Goal: Check status

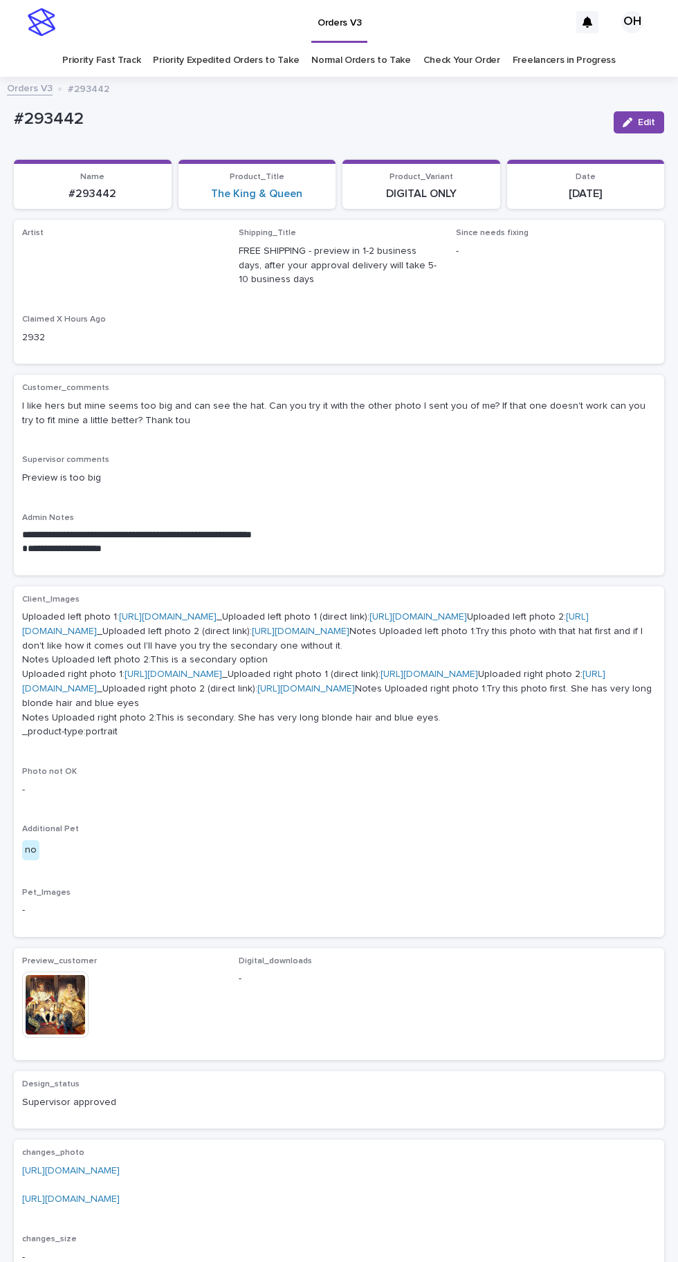
click at [474, 59] on link "Check Your Order" at bounding box center [461, 60] width 77 height 33
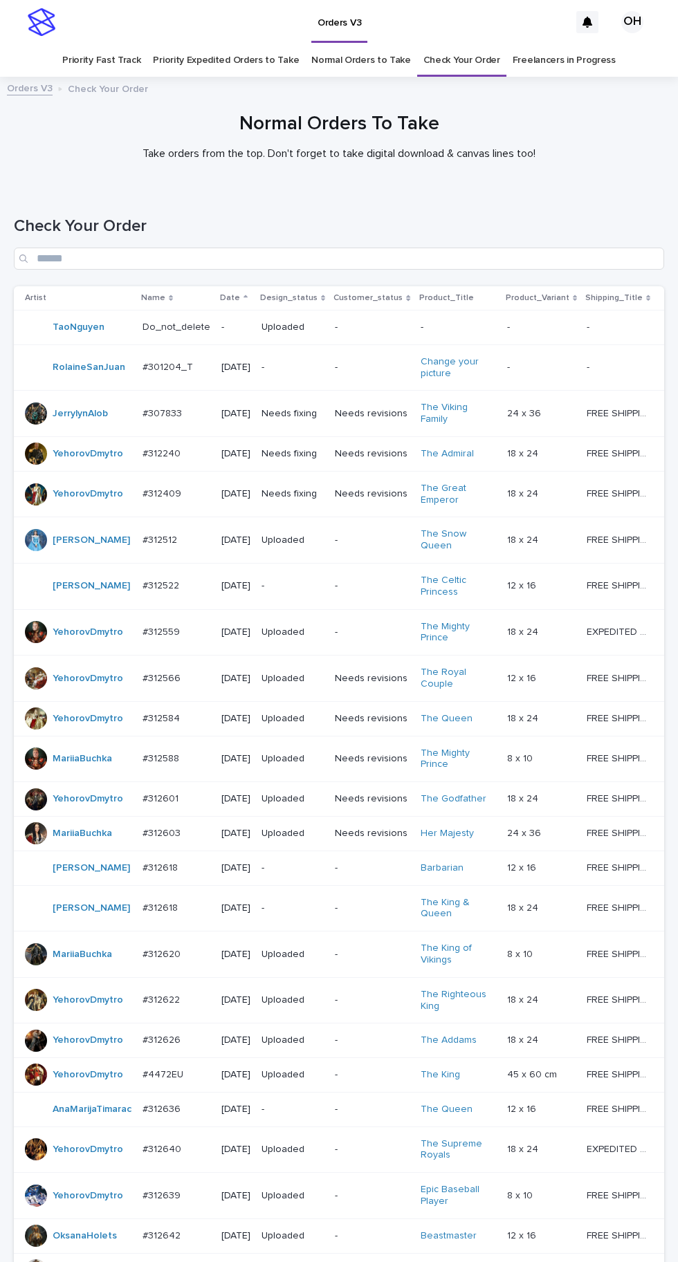
scroll to position [472, 0]
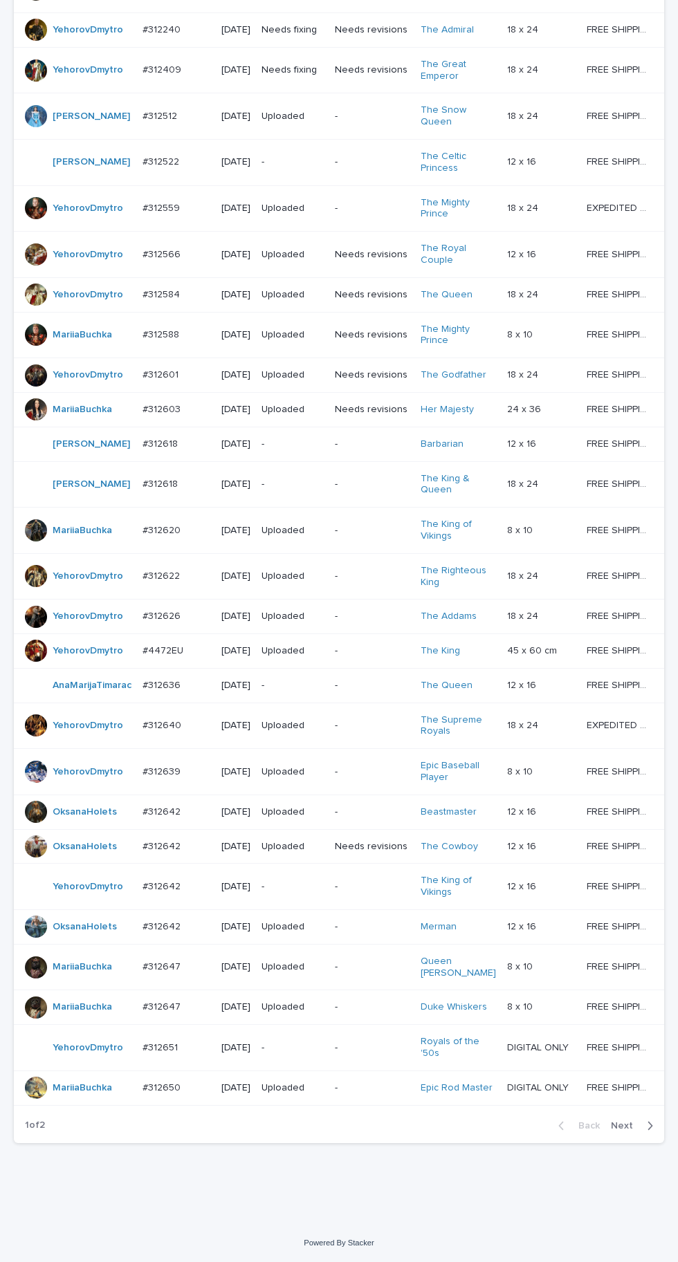
click at [649, 1132] on icon "button" at bounding box center [650, 1126] width 6 height 12
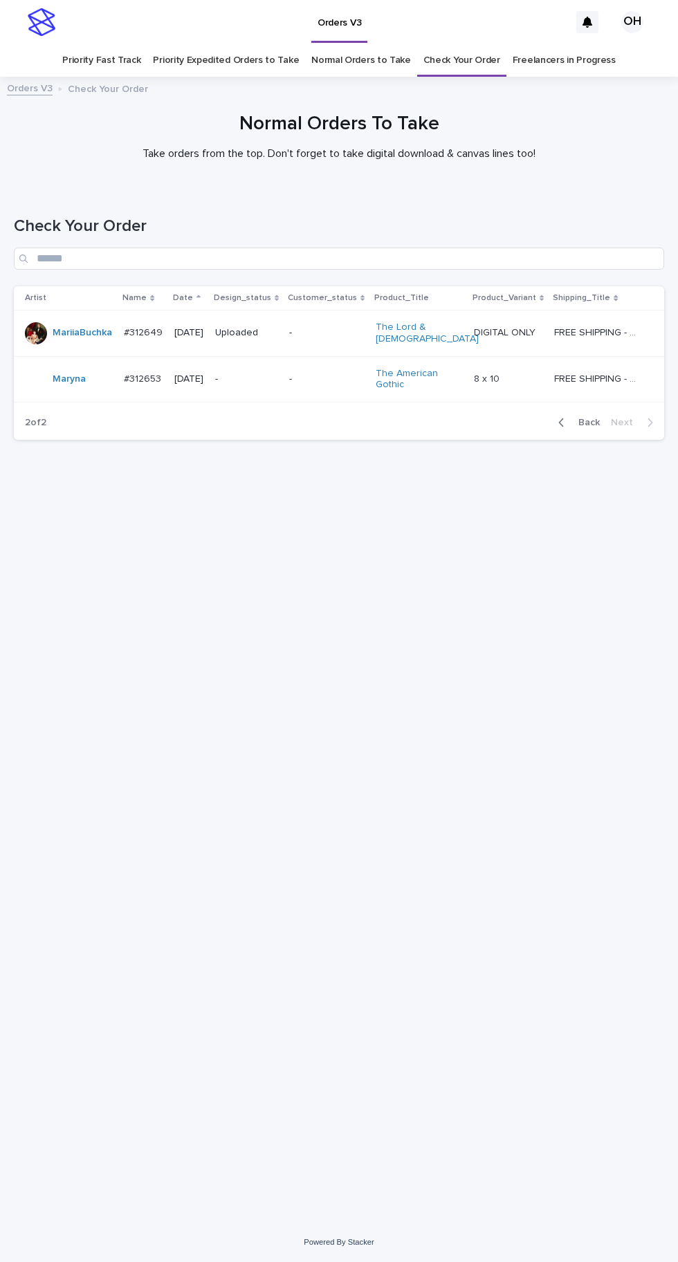
click at [592, 418] on span "Back" at bounding box center [585, 423] width 30 height 10
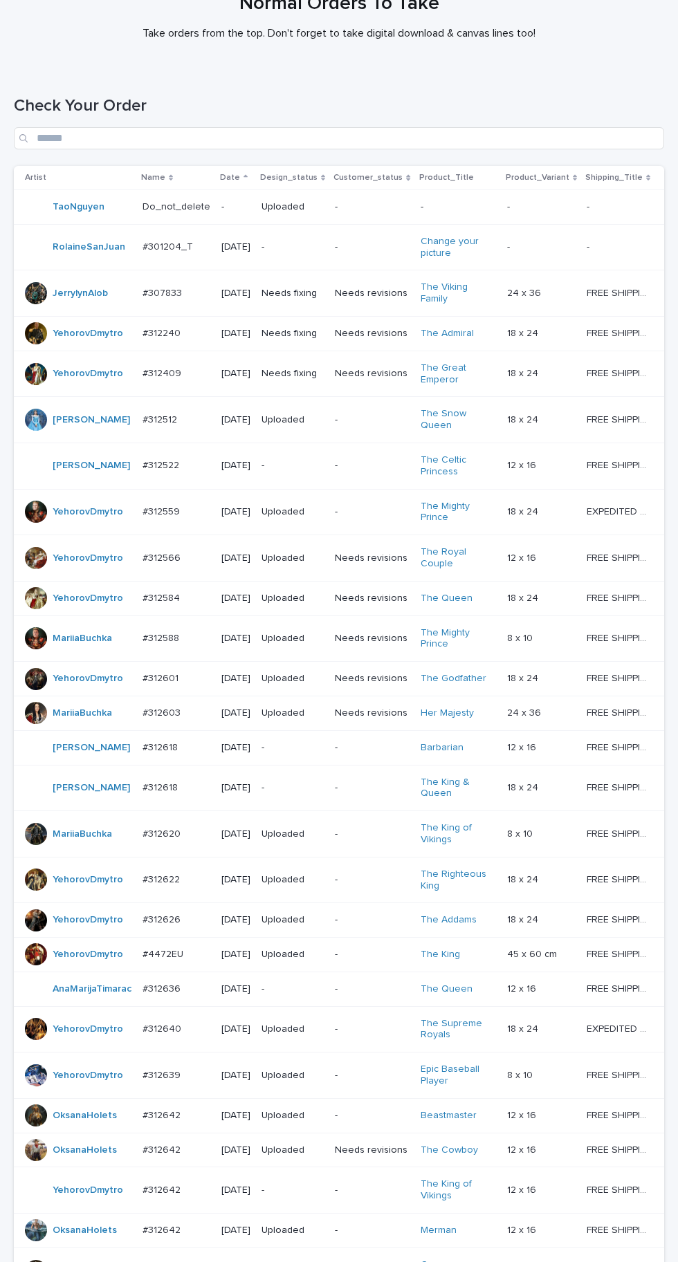
scroll to position [472, 0]
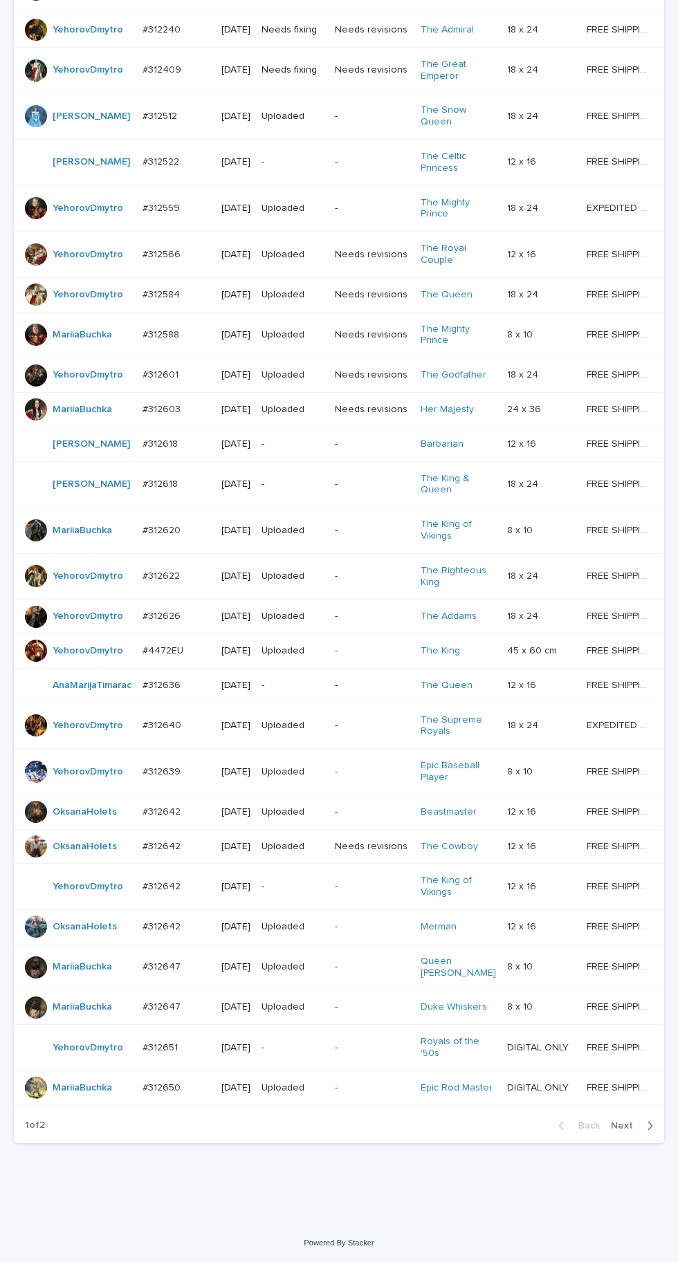
click at [171, 893] on p "#312642" at bounding box center [162, 885] width 41 height 15
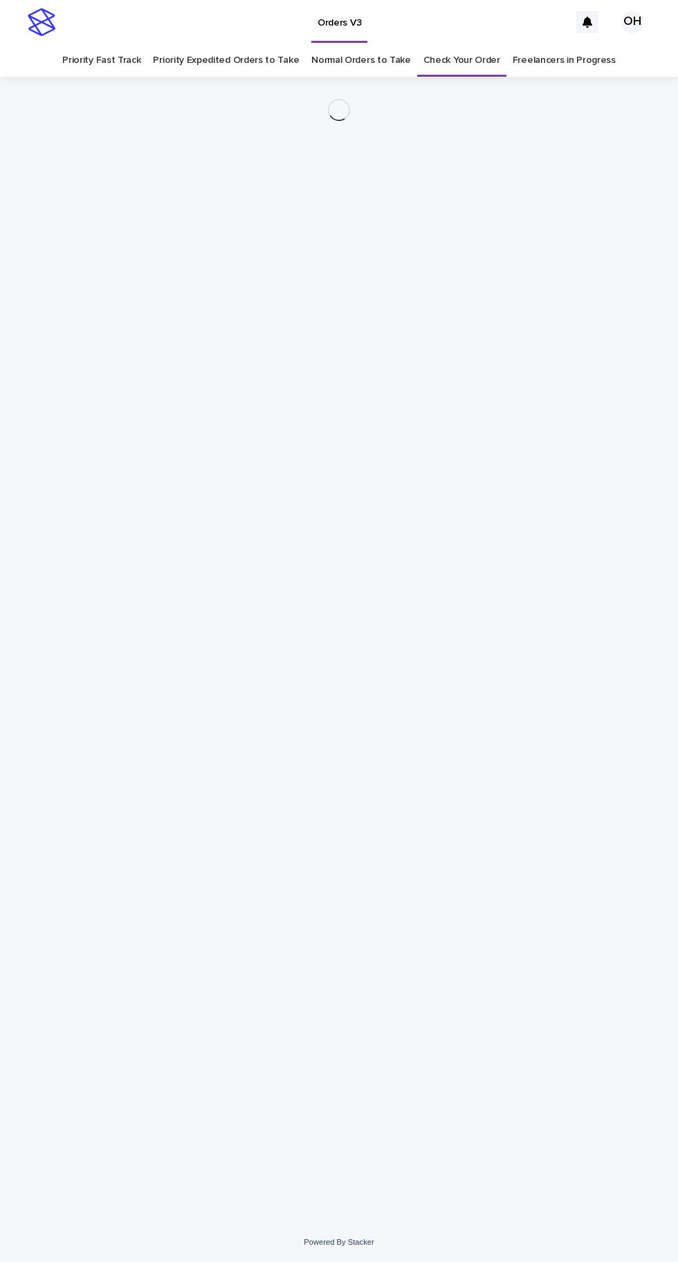
scroll to position [44, 0]
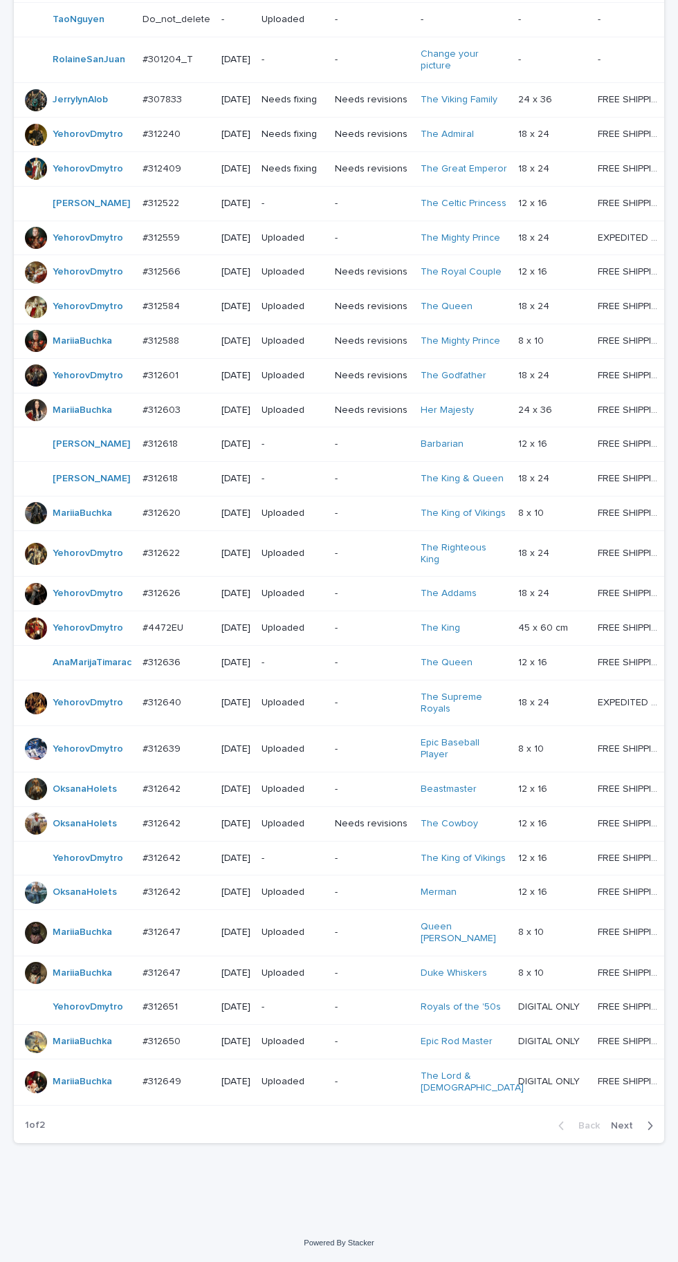
click at [636, 1132] on button "Next" at bounding box center [634, 1126] width 59 height 12
